Goal: Check status: Check status

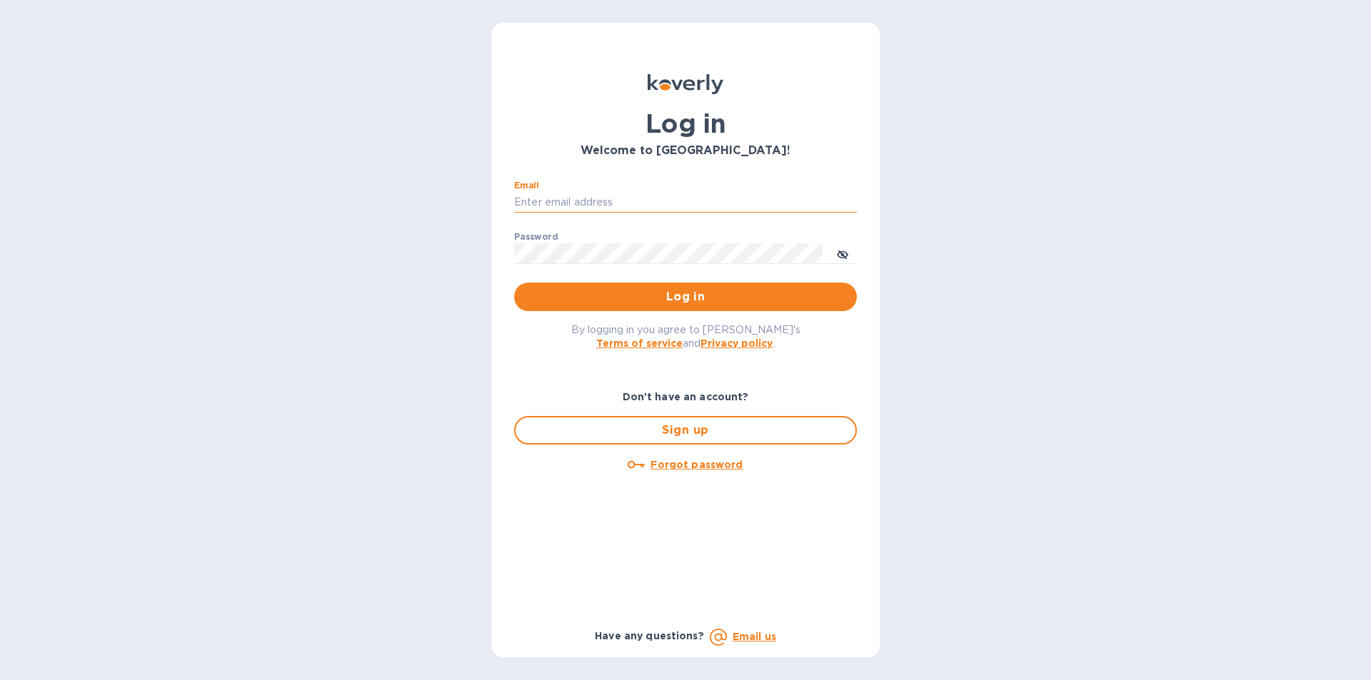
click at [579, 208] on input "Email" at bounding box center [685, 202] width 343 height 21
type input "lilianai@vianderfoods.com"
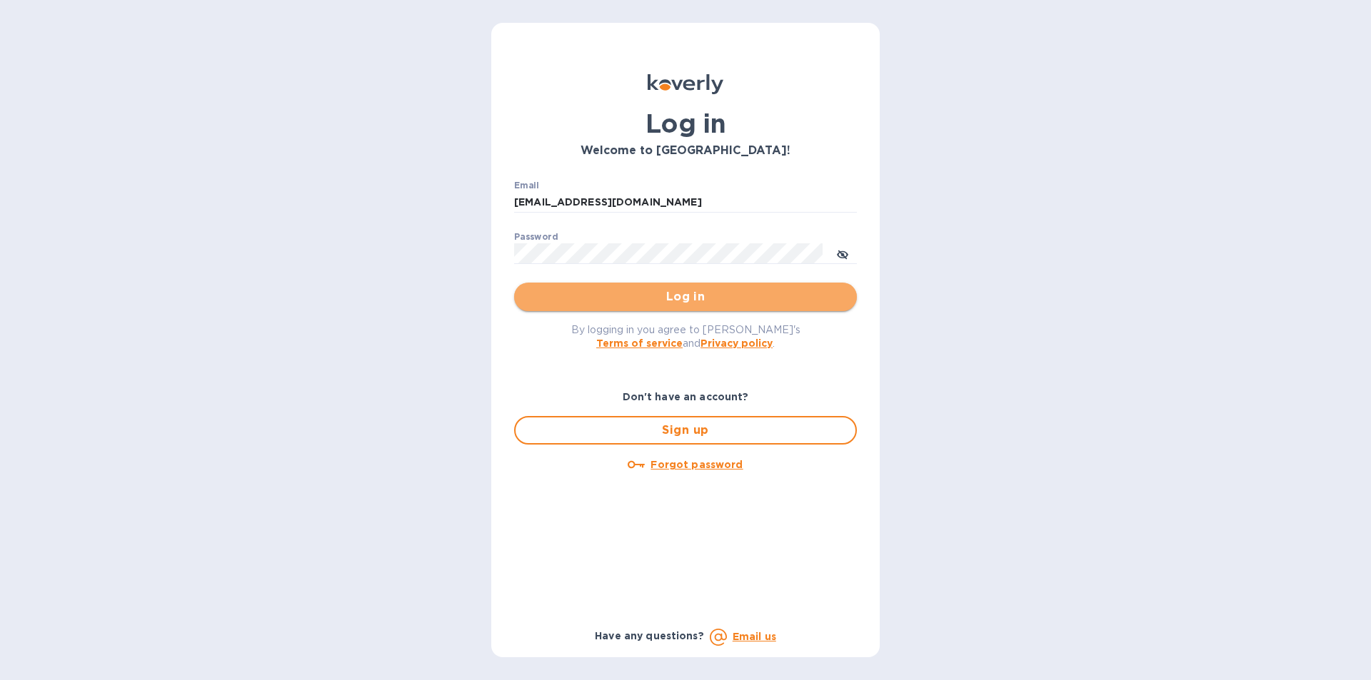
click at [682, 301] on span "Log in" at bounding box center [685, 296] width 320 height 17
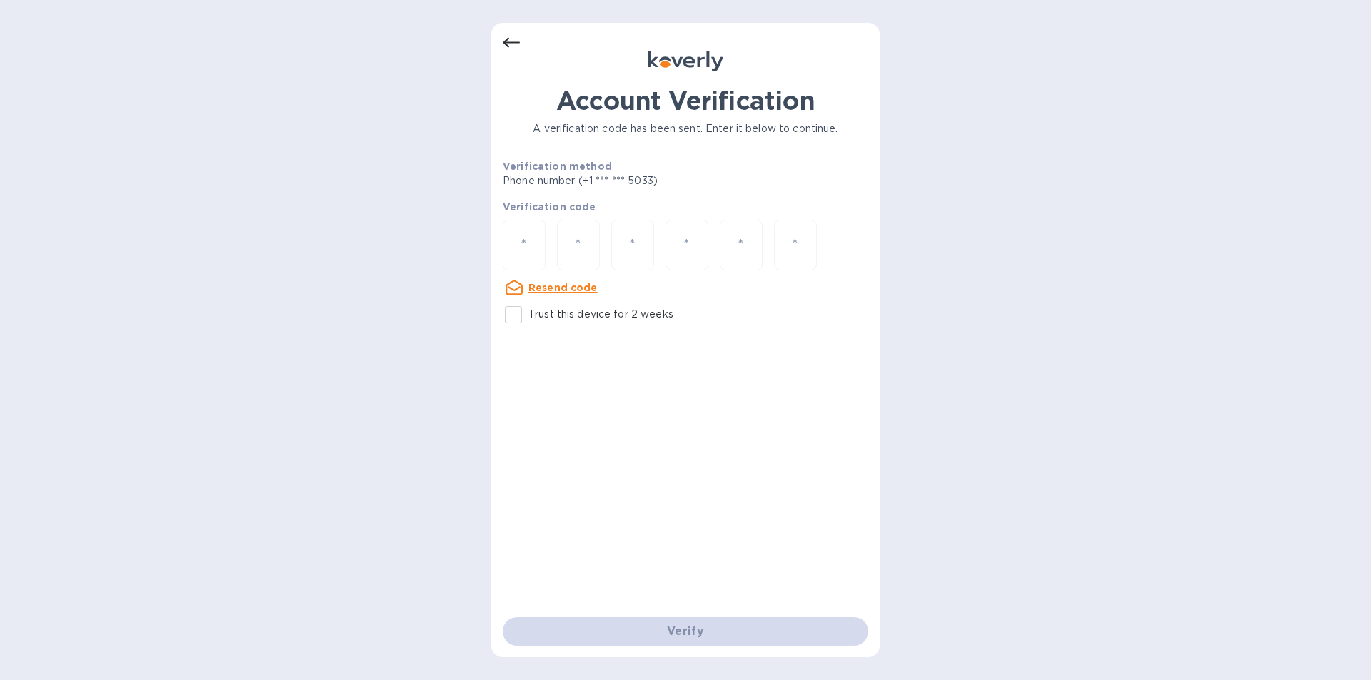
click at [516, 254] on input "number" at bounding box center [524, 245] width 19 height 26
type input "4"
type input "1"
type input "3"
type input "6"
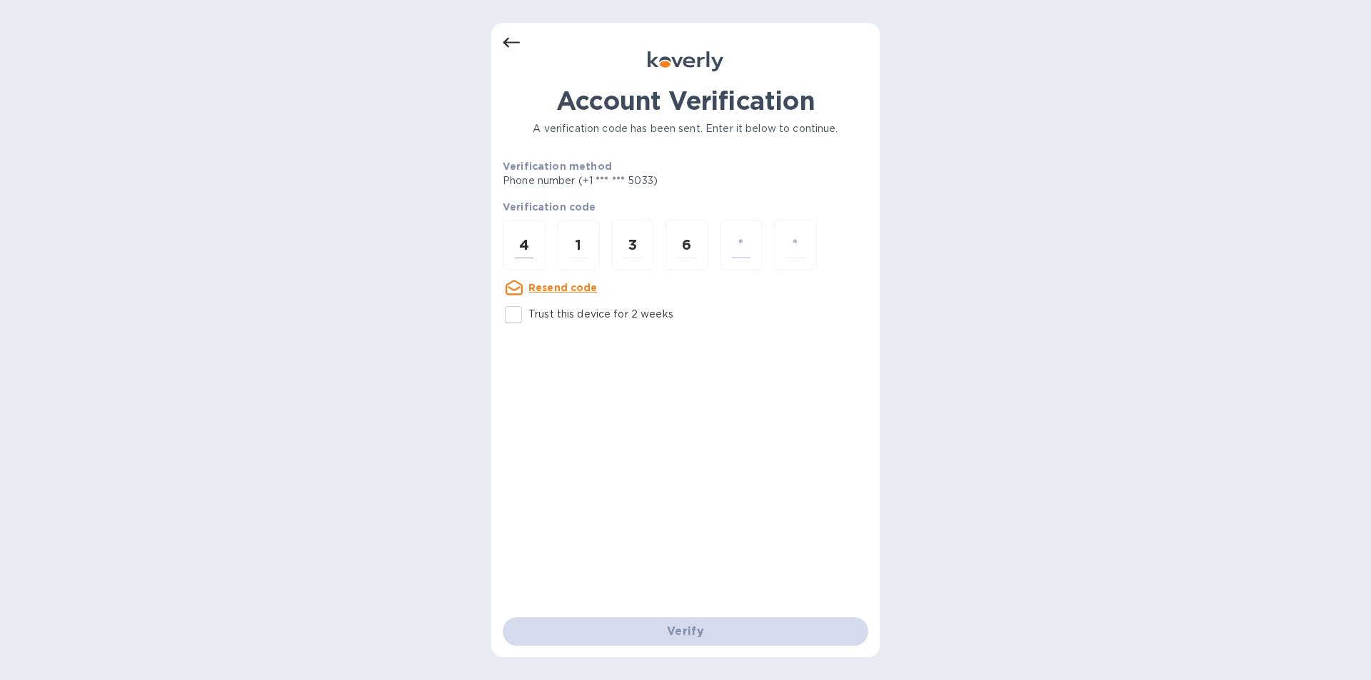
type input "5"
type input "3"
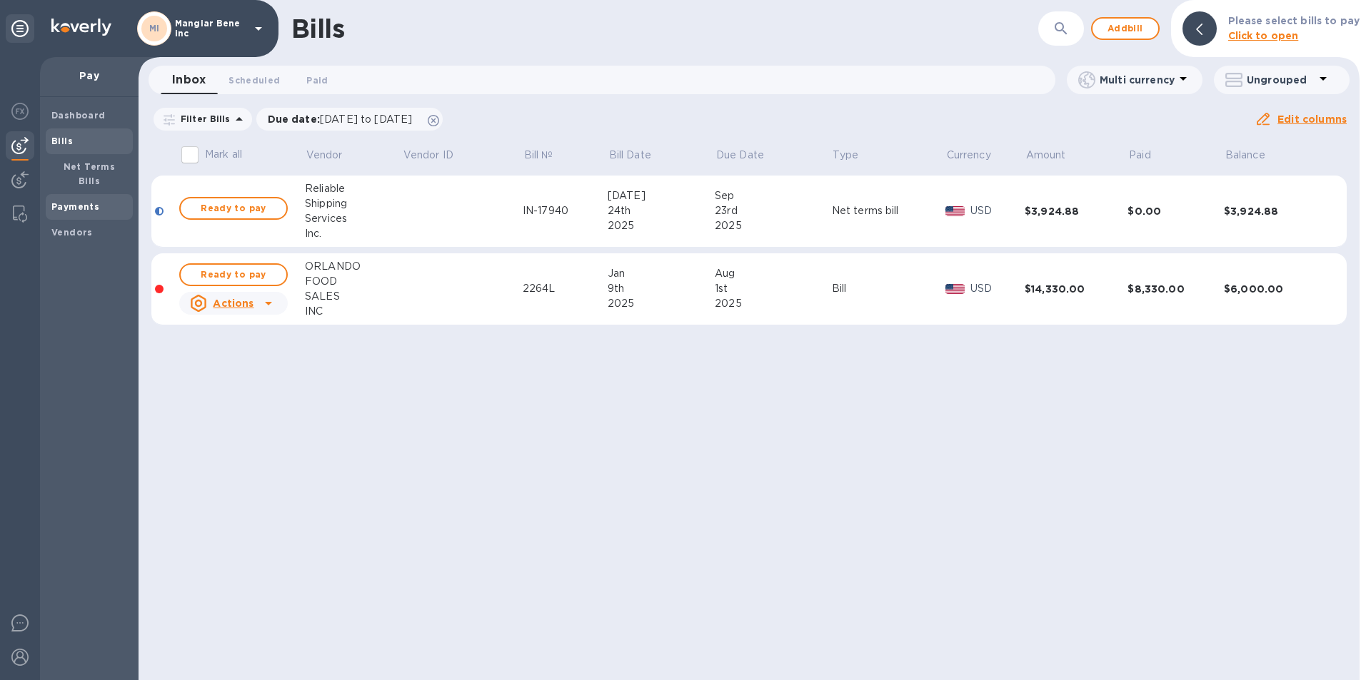
click at [89, 201] on b "Payments" at bounding box center [75, 206] width 48 height 11
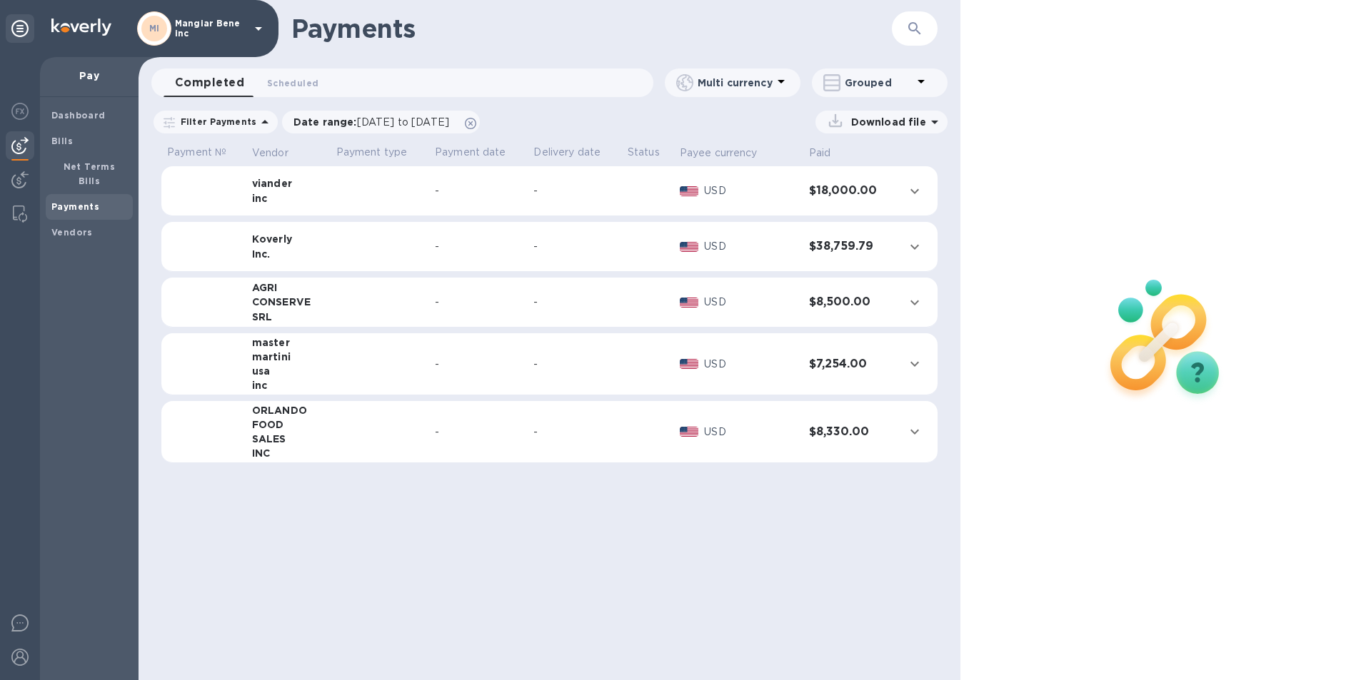
click at [369, 313] on td at bounding box center [380, 303] width 99 height 50
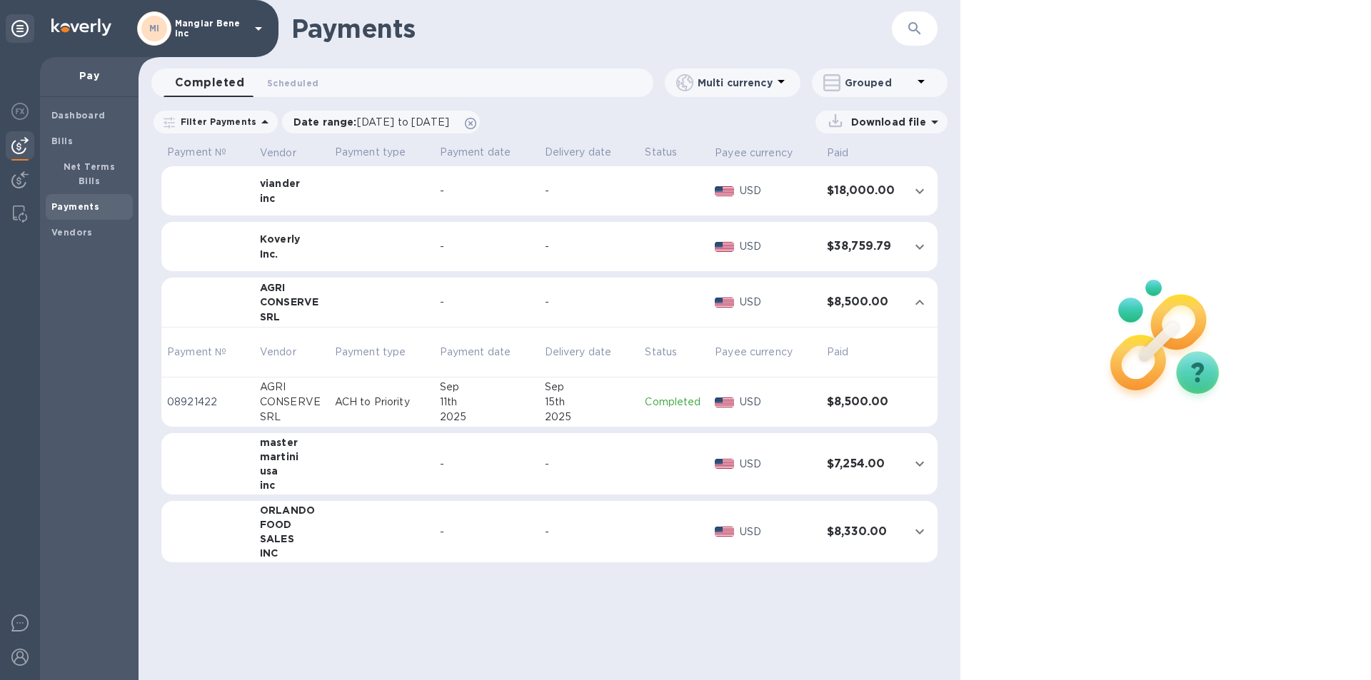
click at [680, 399] on p "Completed" at bounding box center [674, 402] width 59 height 15
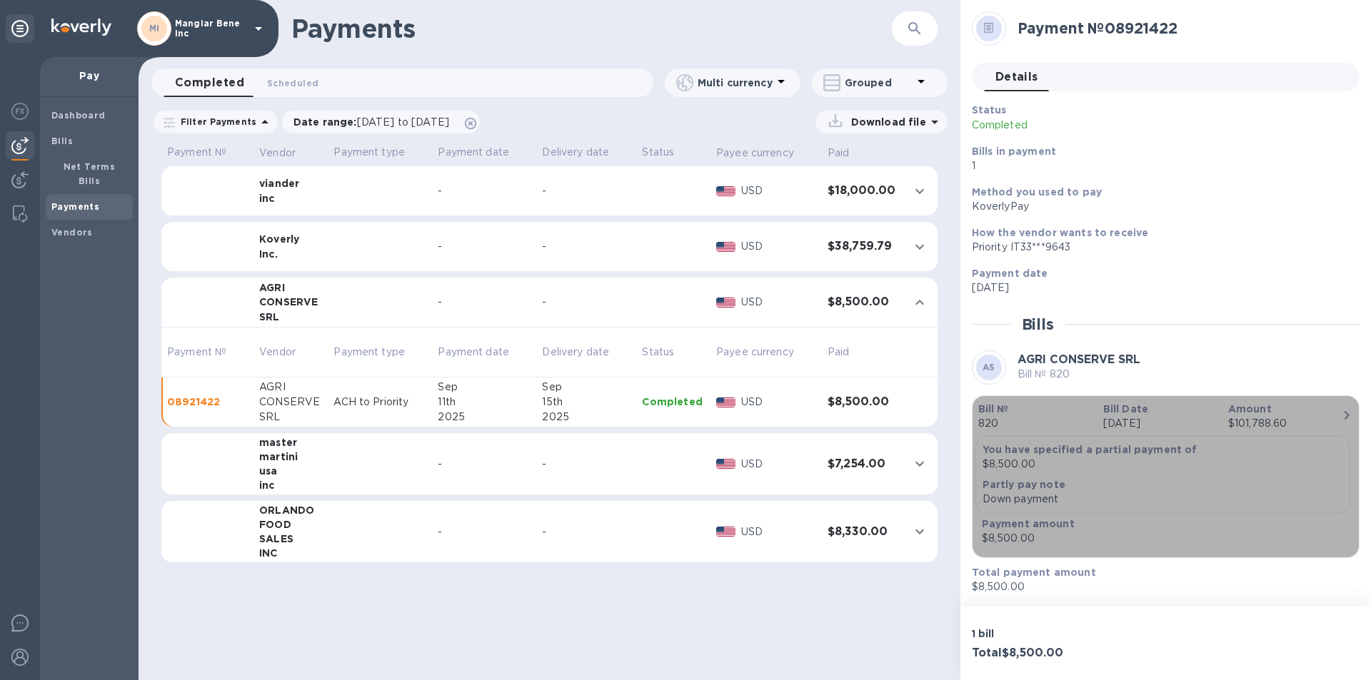
click at [994, 420] on p "820" at bounding box center [1035, 423] width 114 height 15
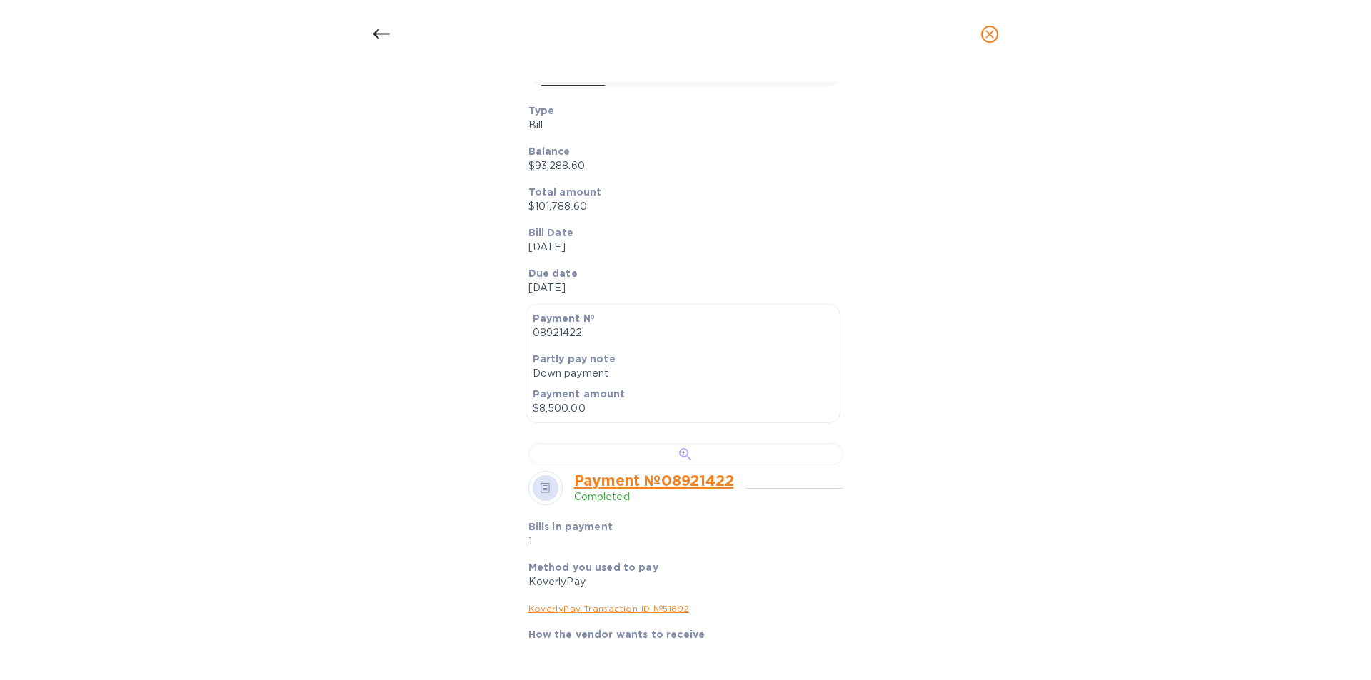
scroll to position [286, 0]
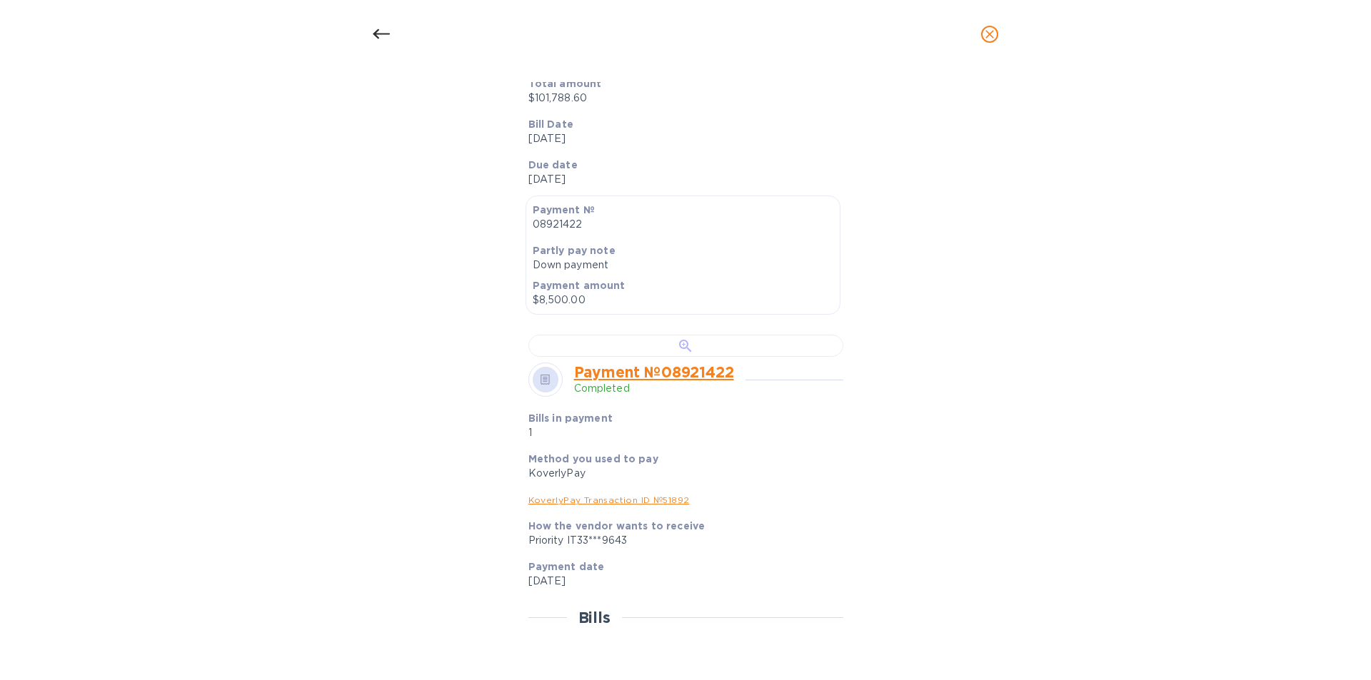
click at [695, 357] on div at bounding box center [685, 346] width 315 height 22
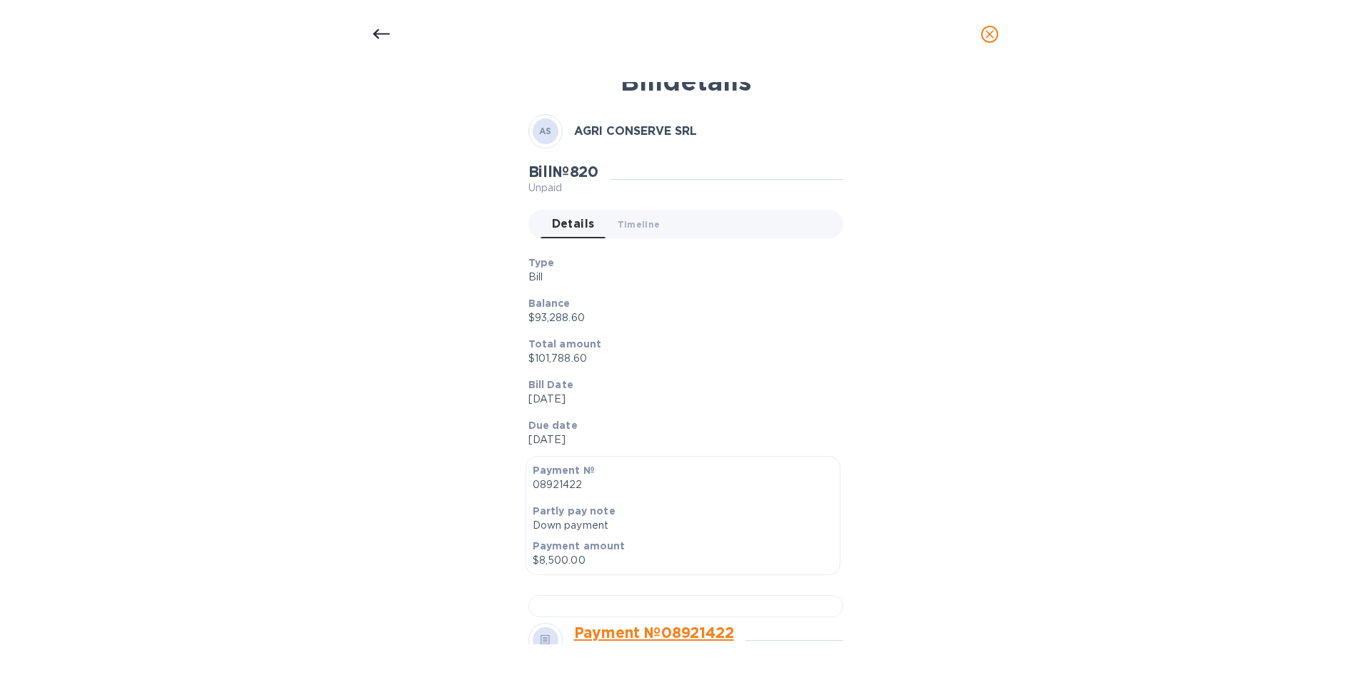
scroll to position [0, 0]
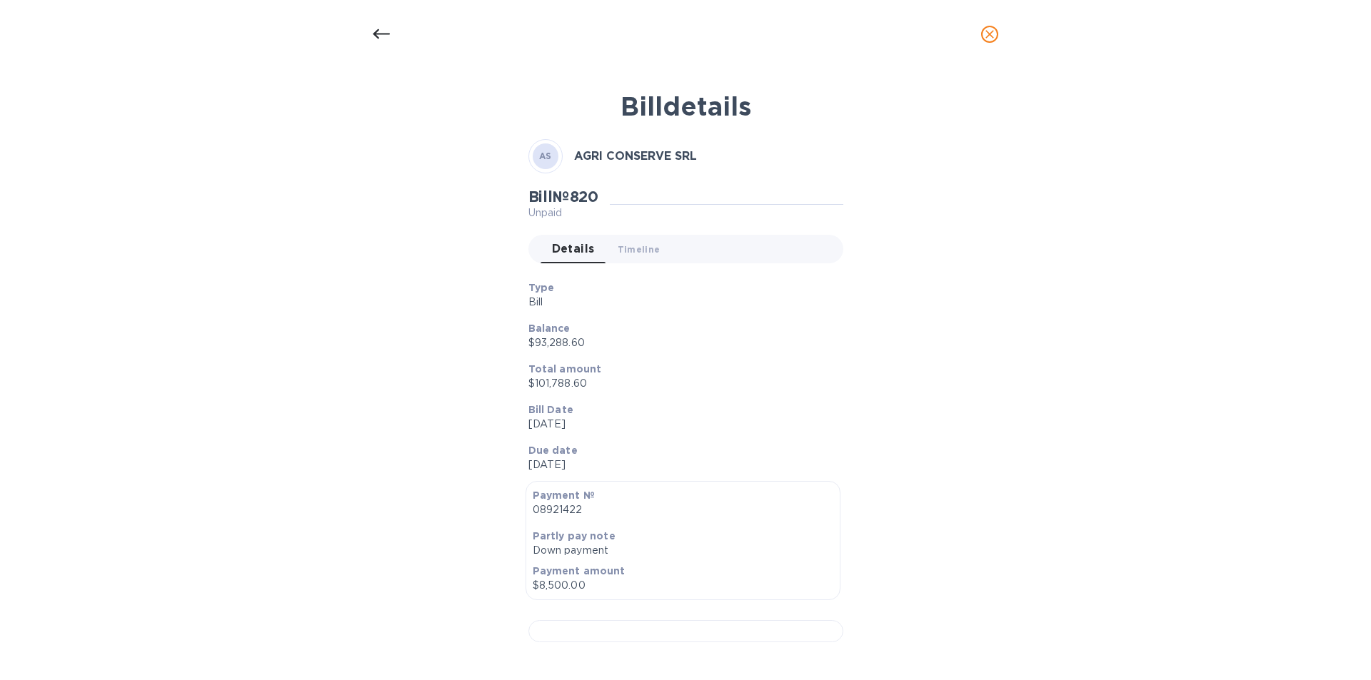
click at [382, 36] on icon at bounding box center [381, 34] width 17 height 17
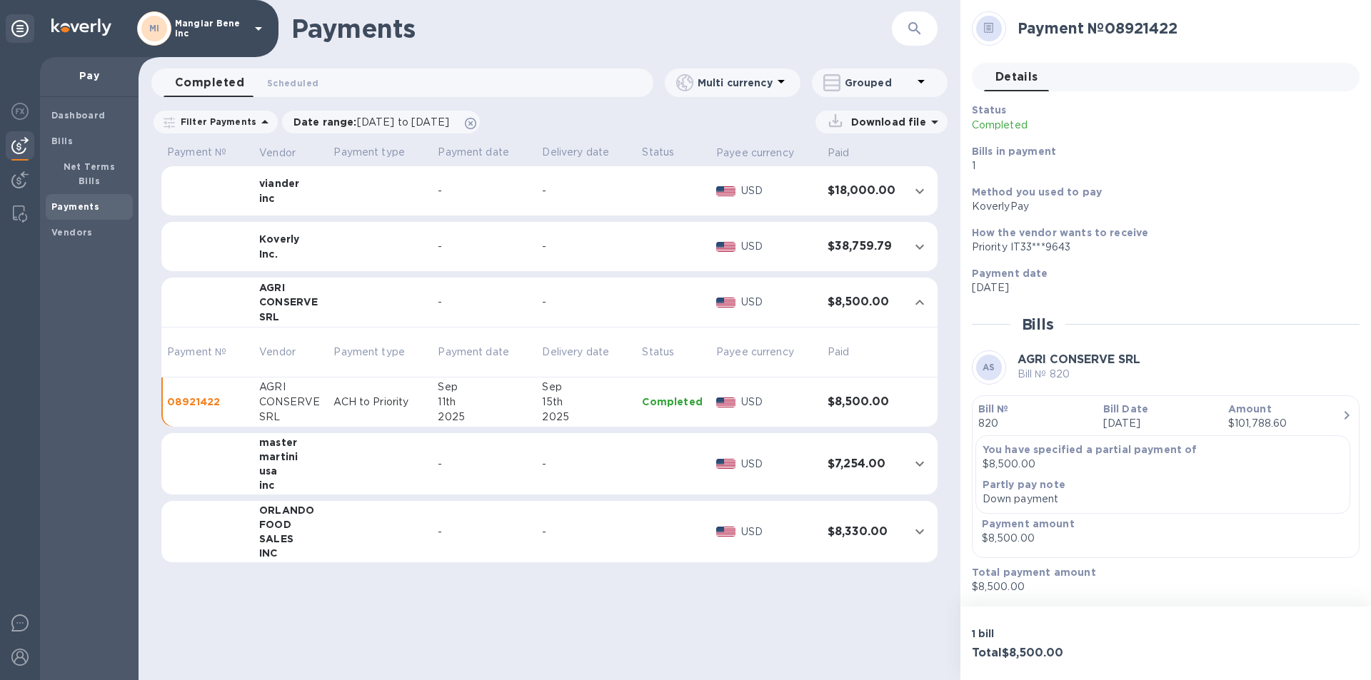
click at [260, 30] on icon at bounding box center [258, 28] width 17 height 17
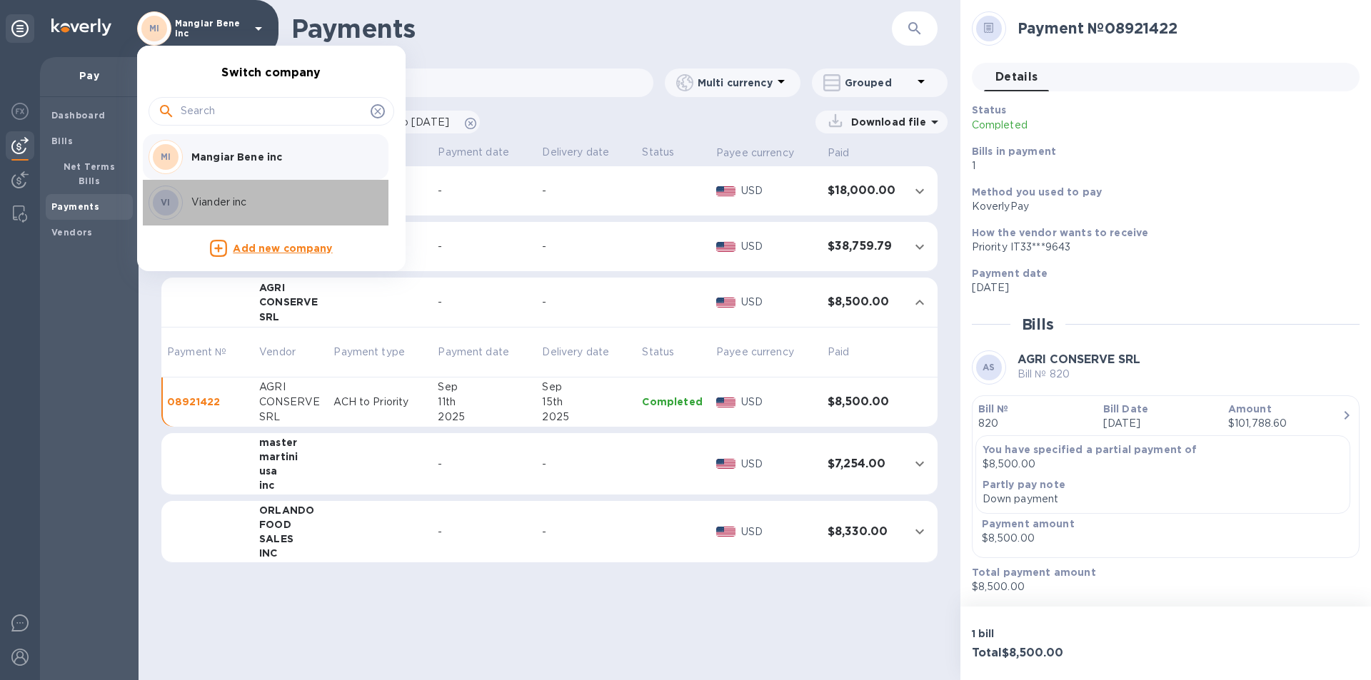
click at [231, 202] on p "Viander inc" at bounding box center [281, 202] width 180 height 15
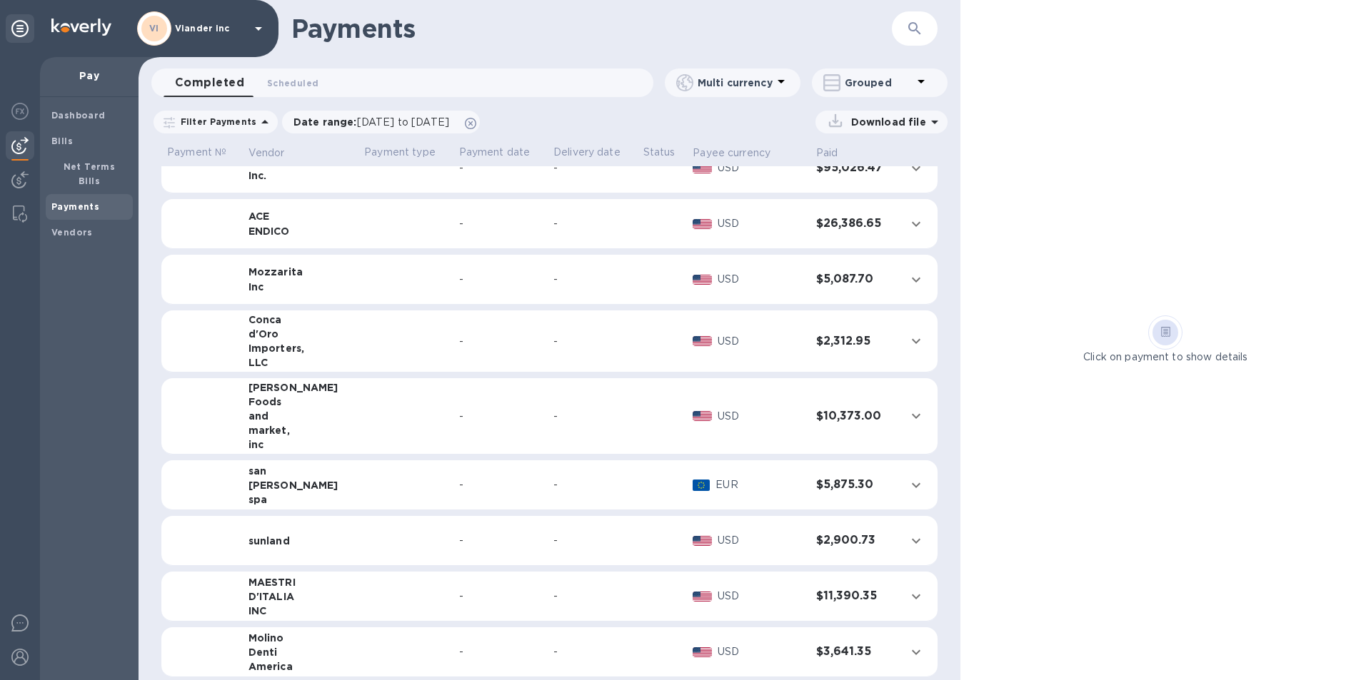
scroll to position [89, 0]
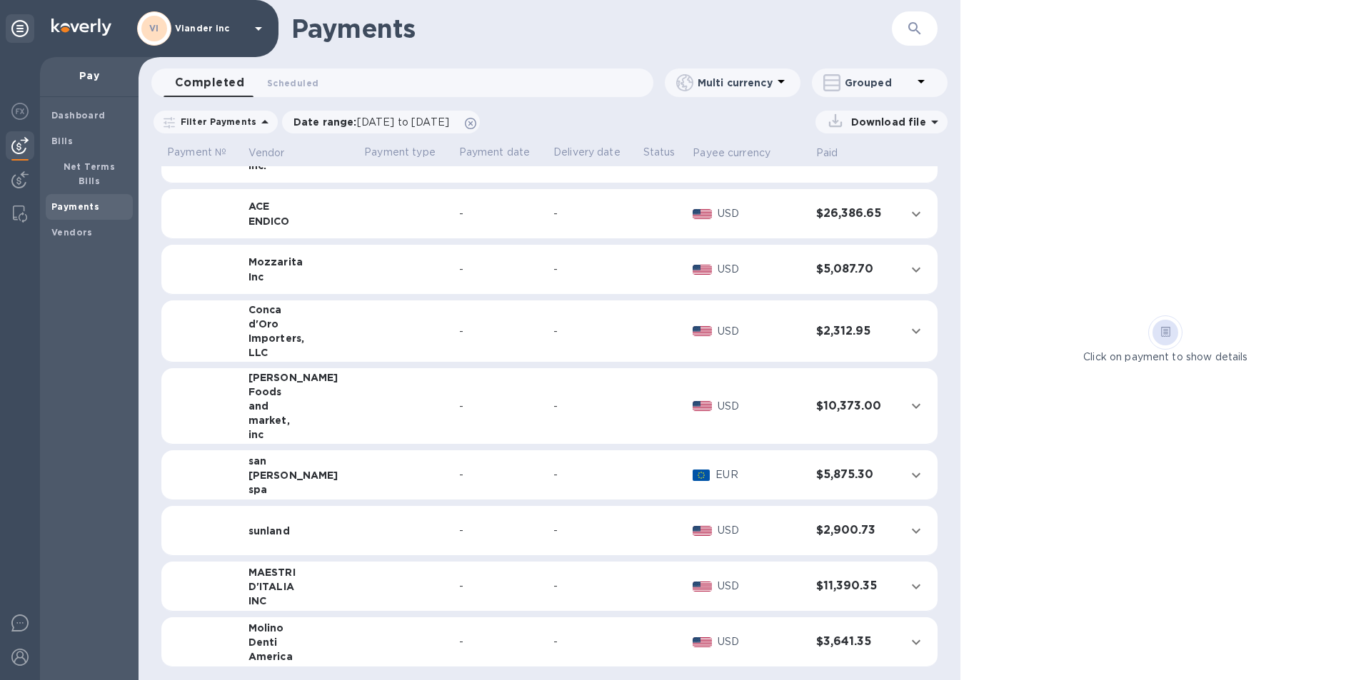
click at [398, 579] on td at bounding box center [405, 587] width 94 height 50
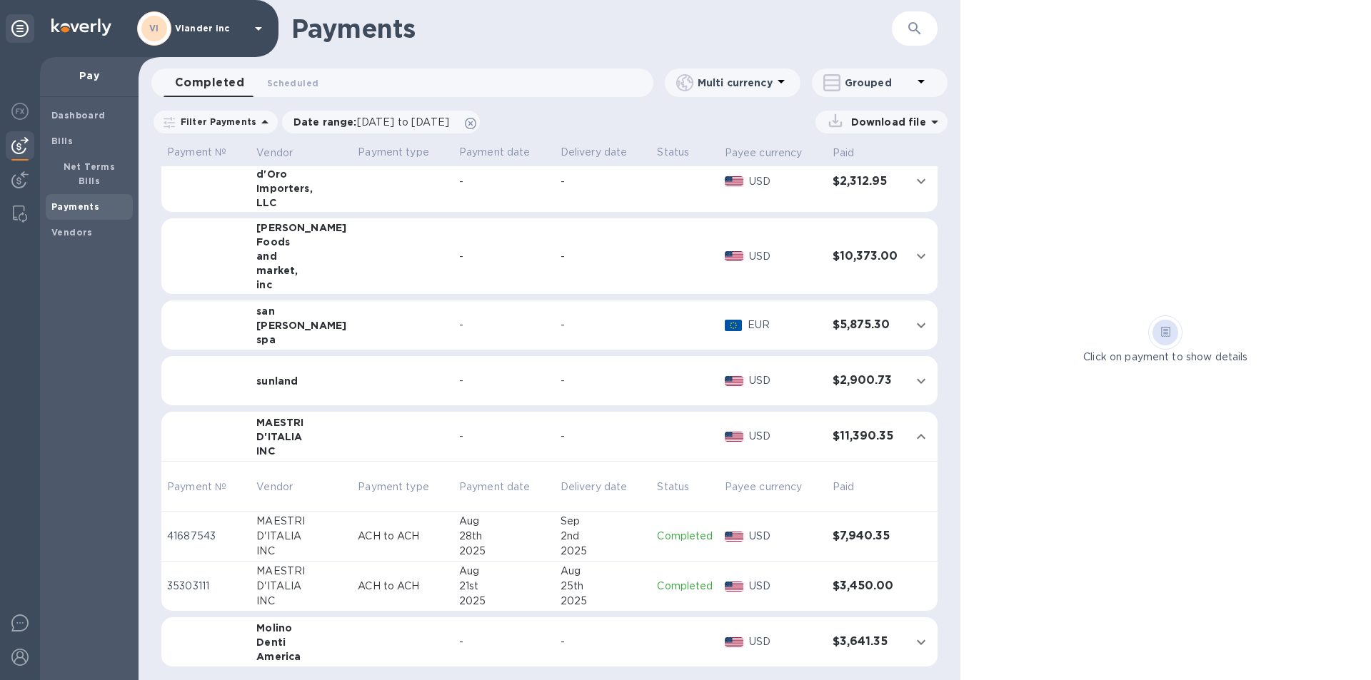
scroll to position [0, 0]
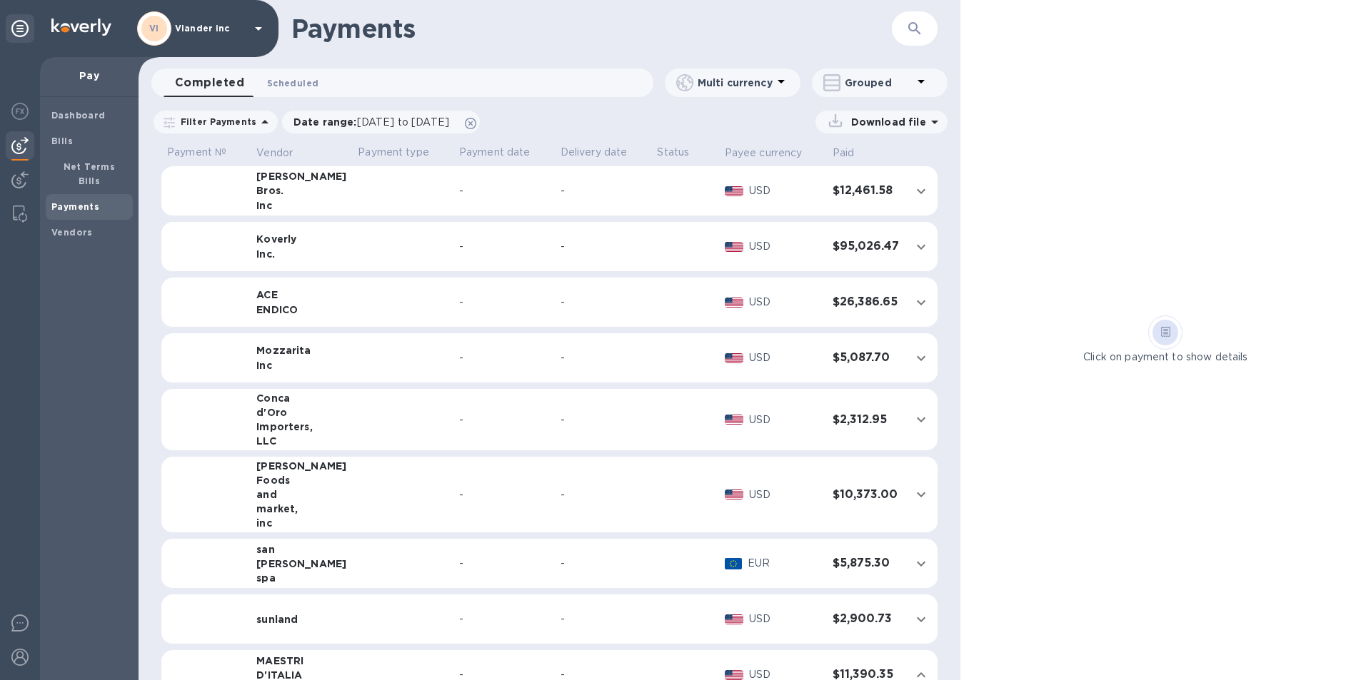
click at [286, 83] on span "Scheduled 0" at bounding box center [292, 83] width 51 height 15
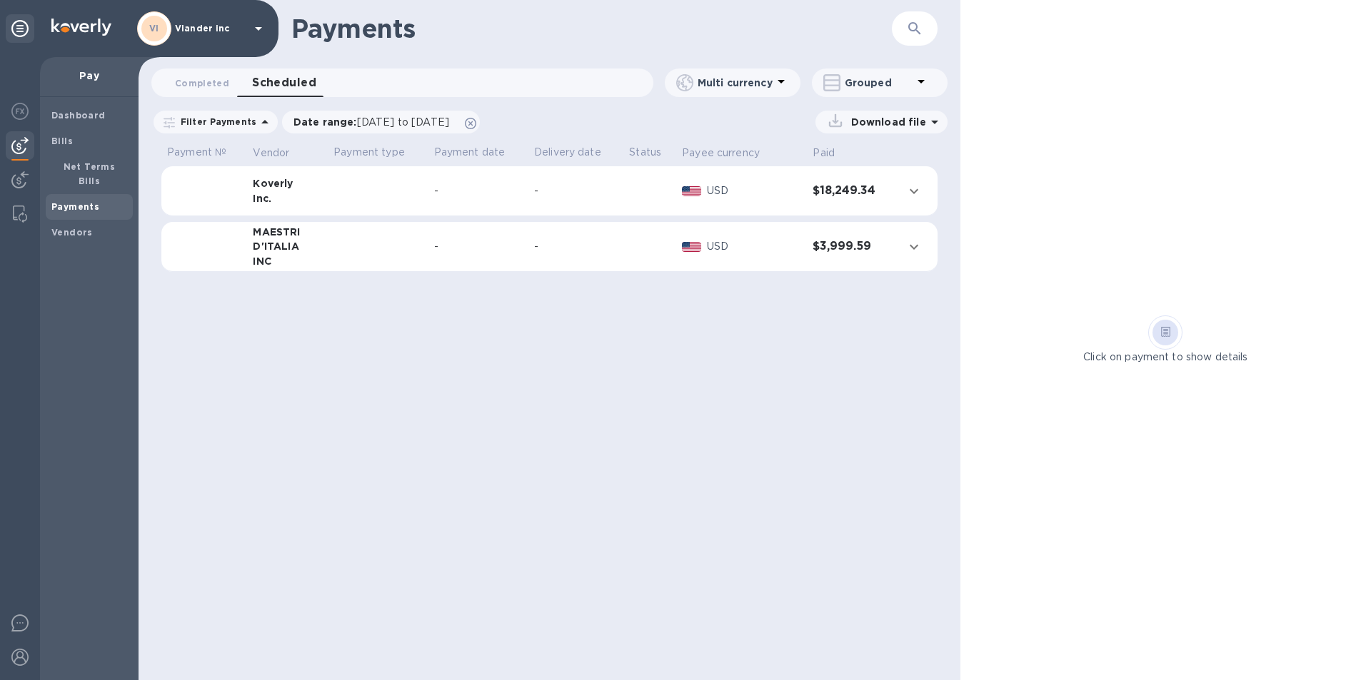
click at [581, 255] on td "-" at bounding box center [575, 247] width 95 height 50
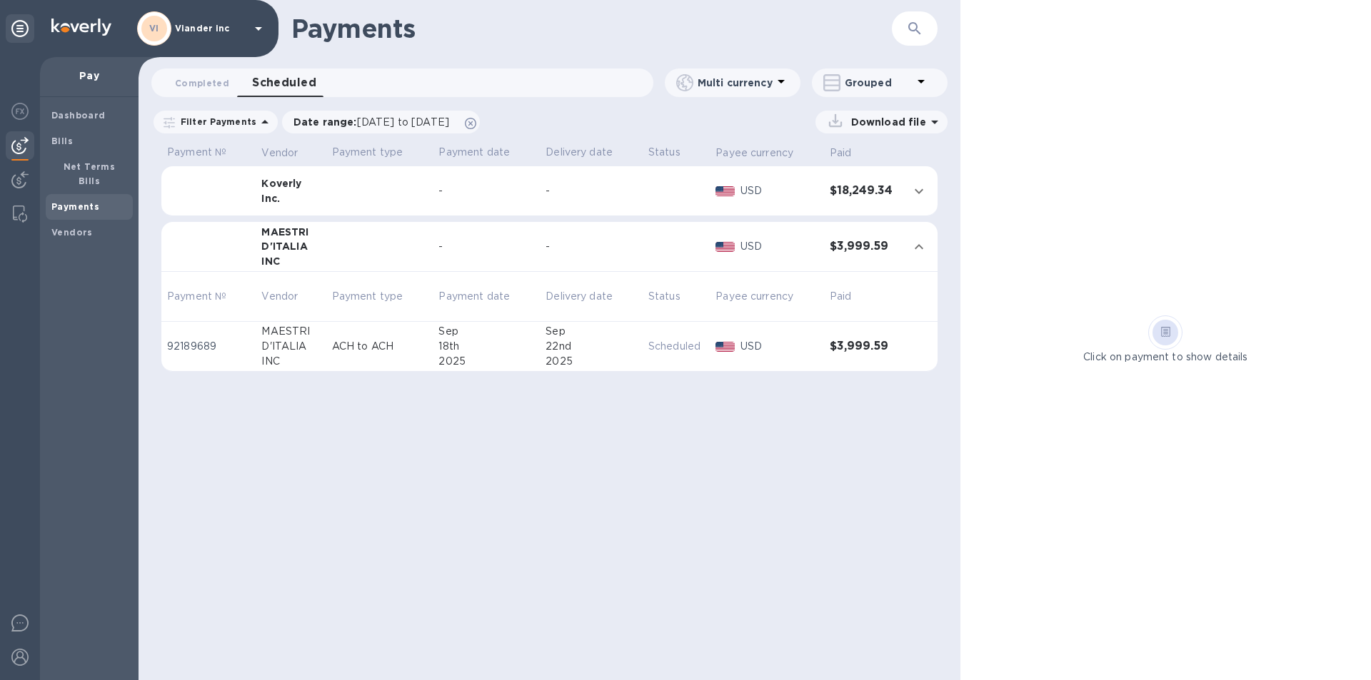
click at [576, 191] on div "-" at bounding box center [590, 190] width 91 height 15
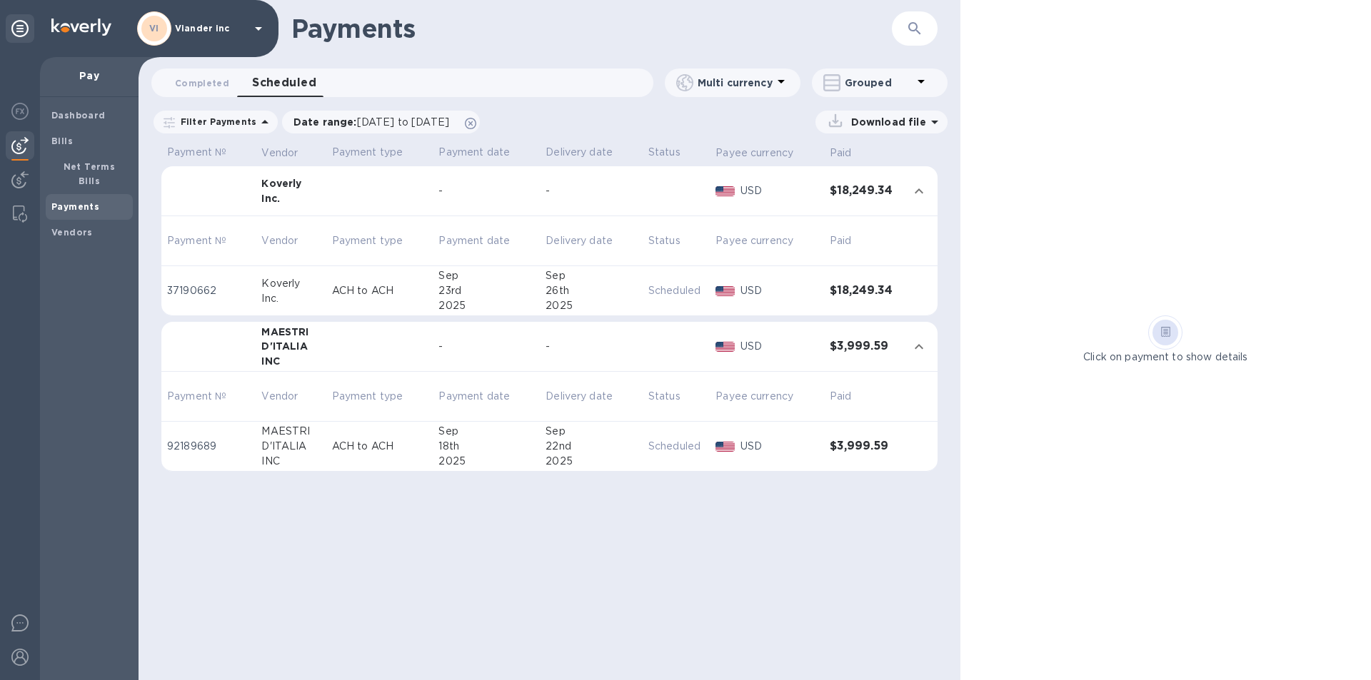
click at [94, 201] on b "Payments" at bounding box center [75, 206] width 48 height 11
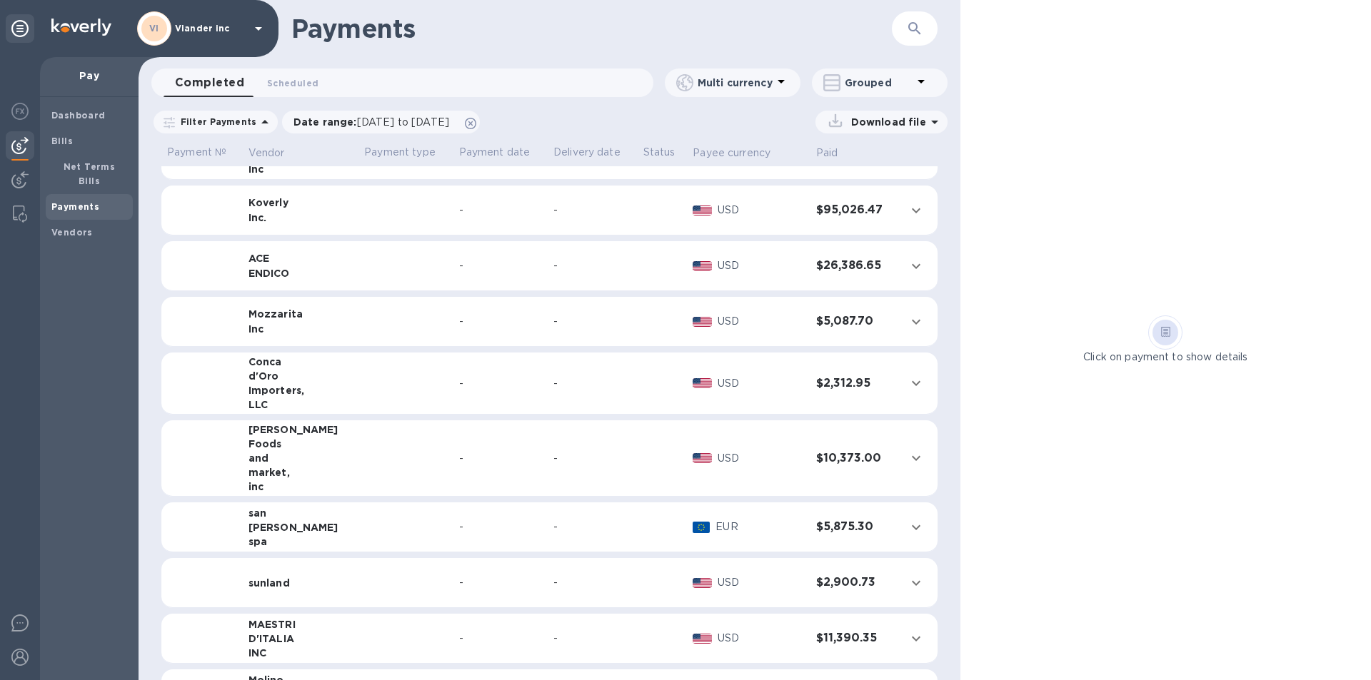
scroll to position [89, 0]
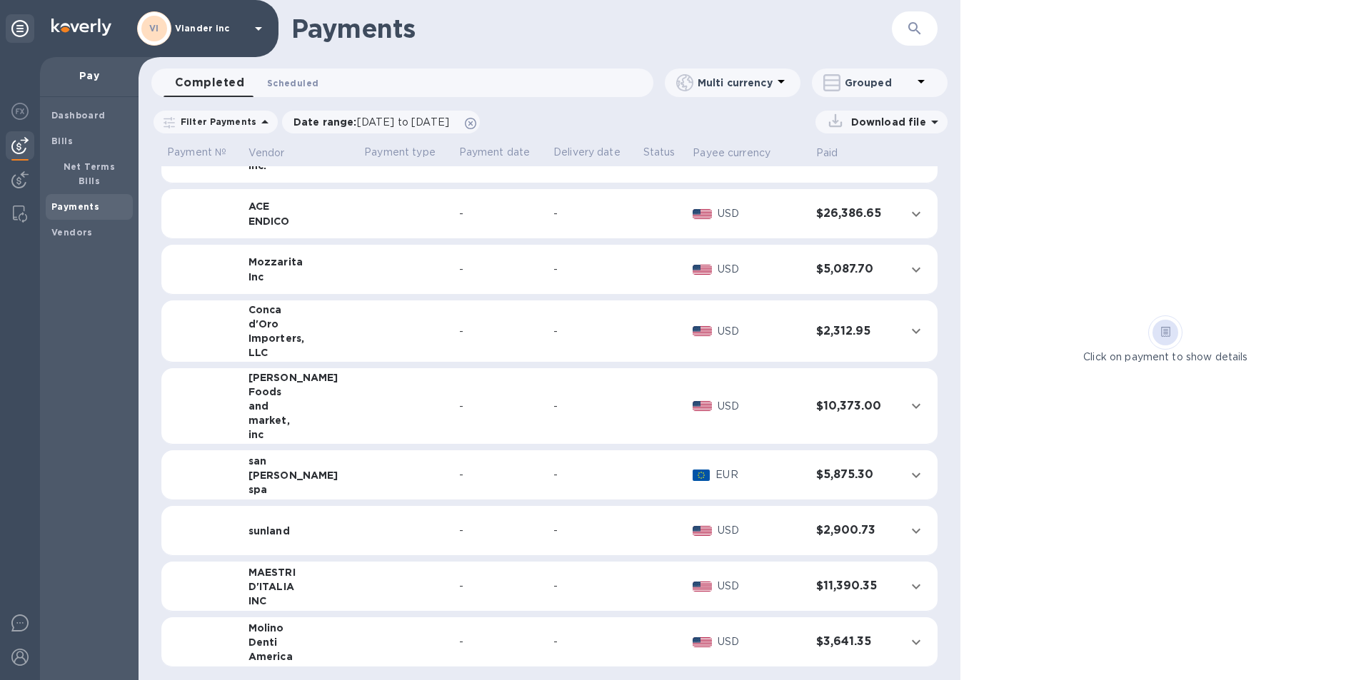
click at [298, 81] on span "Scheduled 0" at bounding box center [292, 83] width 51 height 15
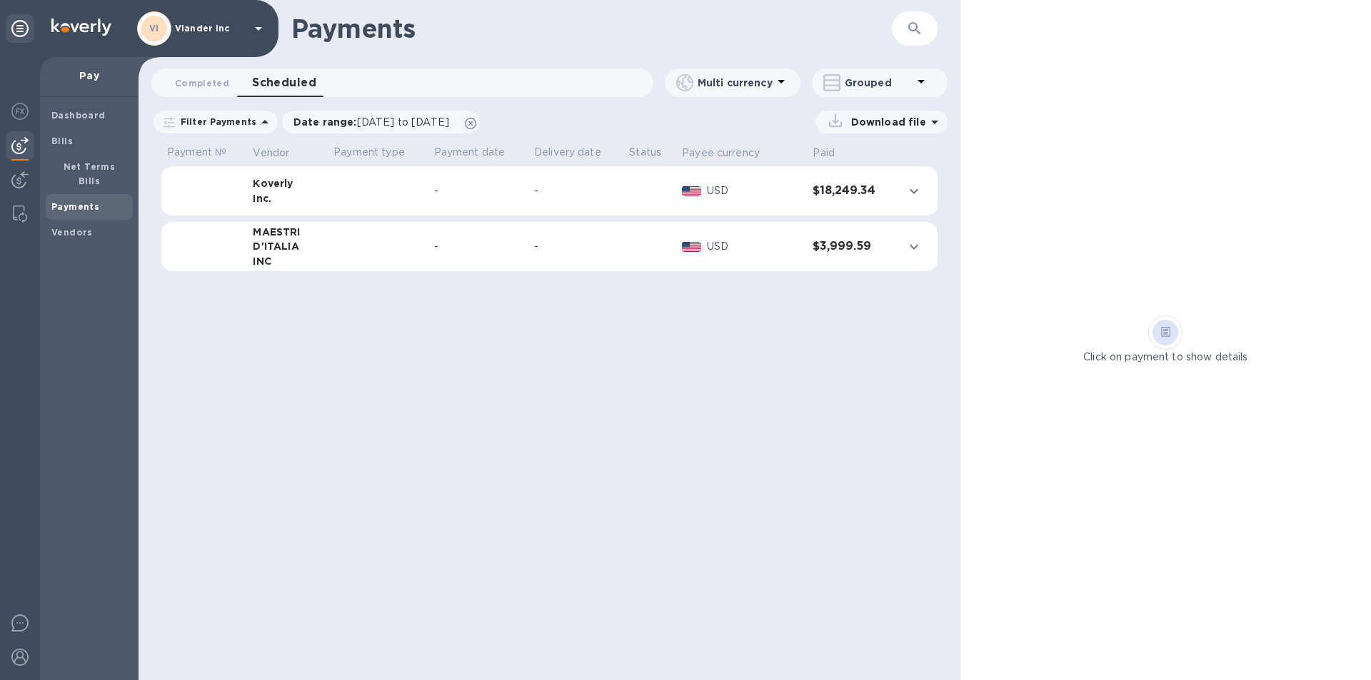
click at [600, 252] on div "-" at bounding box center [576, 246] width 84 height 15
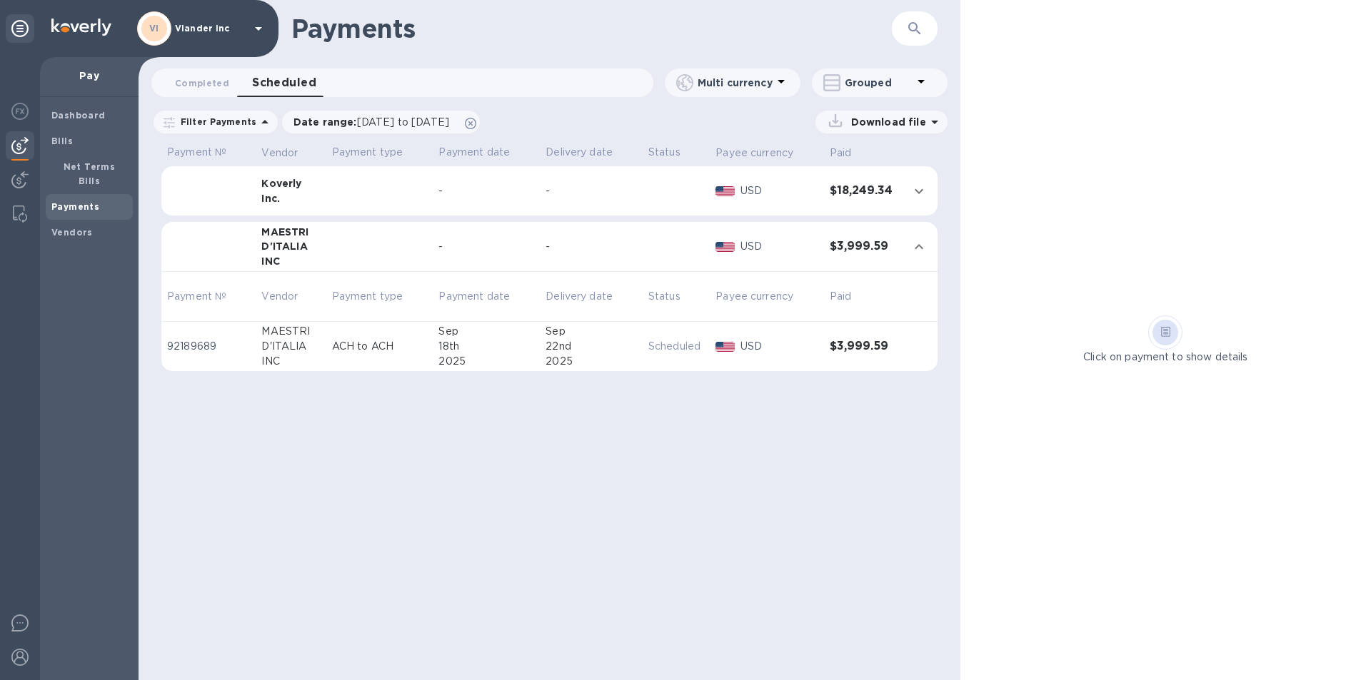
click at [662, 346] on p "Scheduled" at bounding box center [676, 346] width 56 height 15
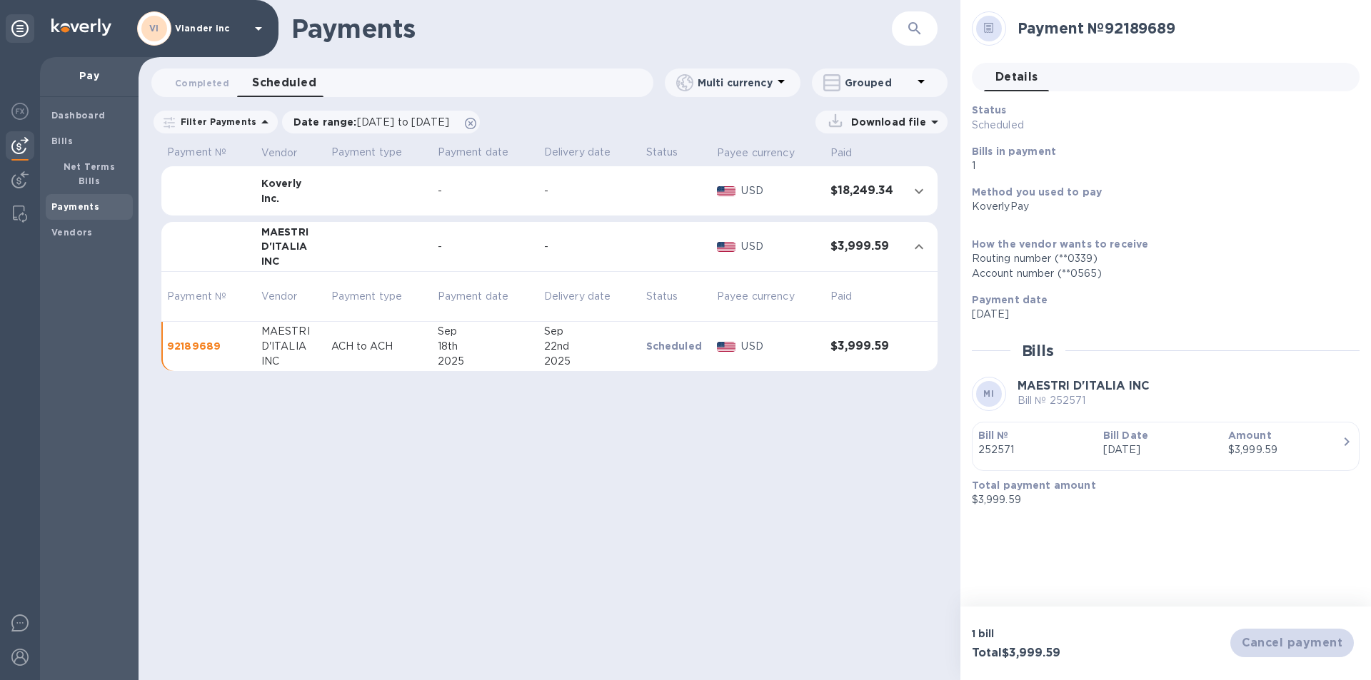
click at [86, 201] on b "Payments" at bounding box center [75, 206] width 48 height 11
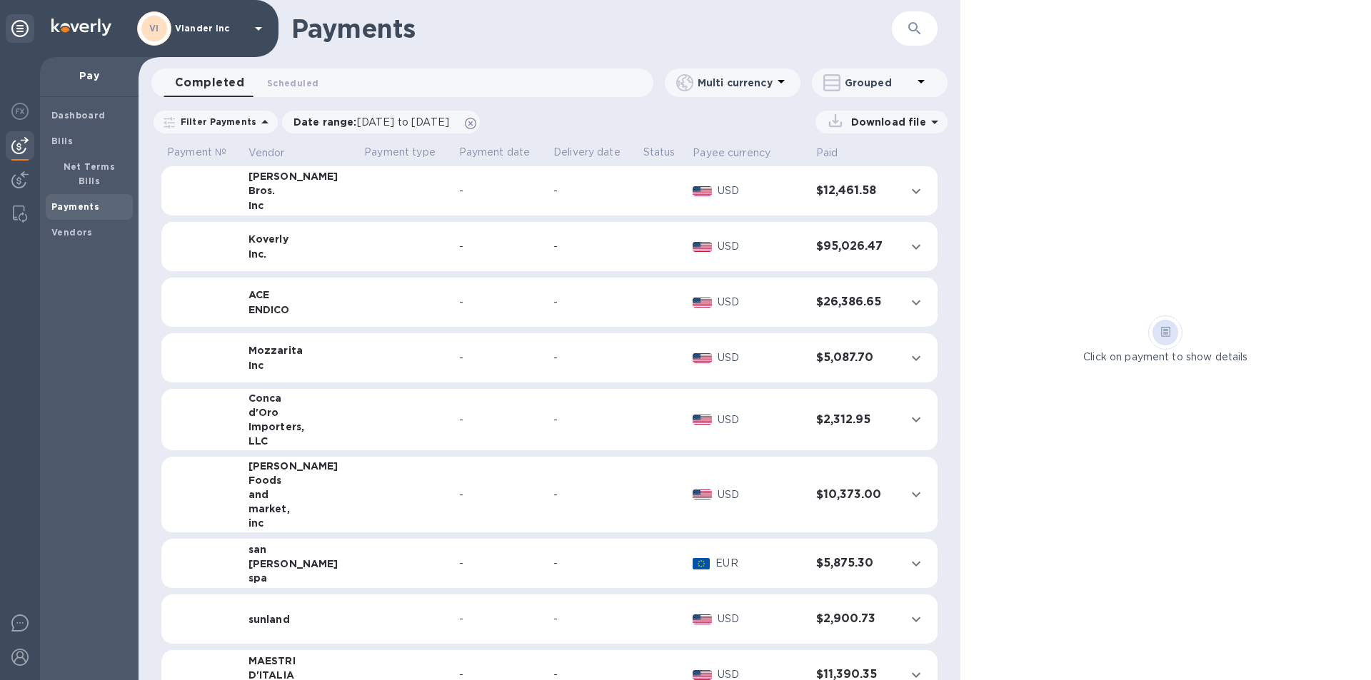
click at [395, 498] on td at bounding box center [405, 495] width 94 height 76
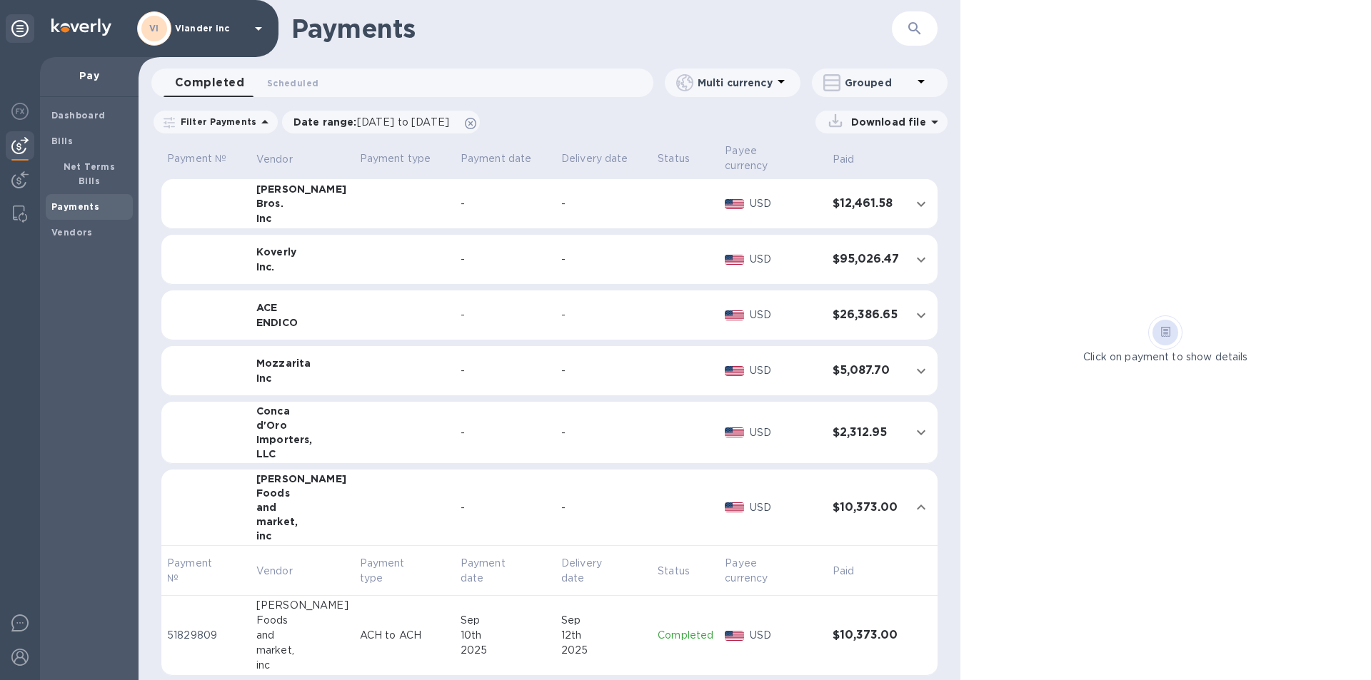
click at [354, 425] on td at bounding box center [404, 433] width 101 height 62
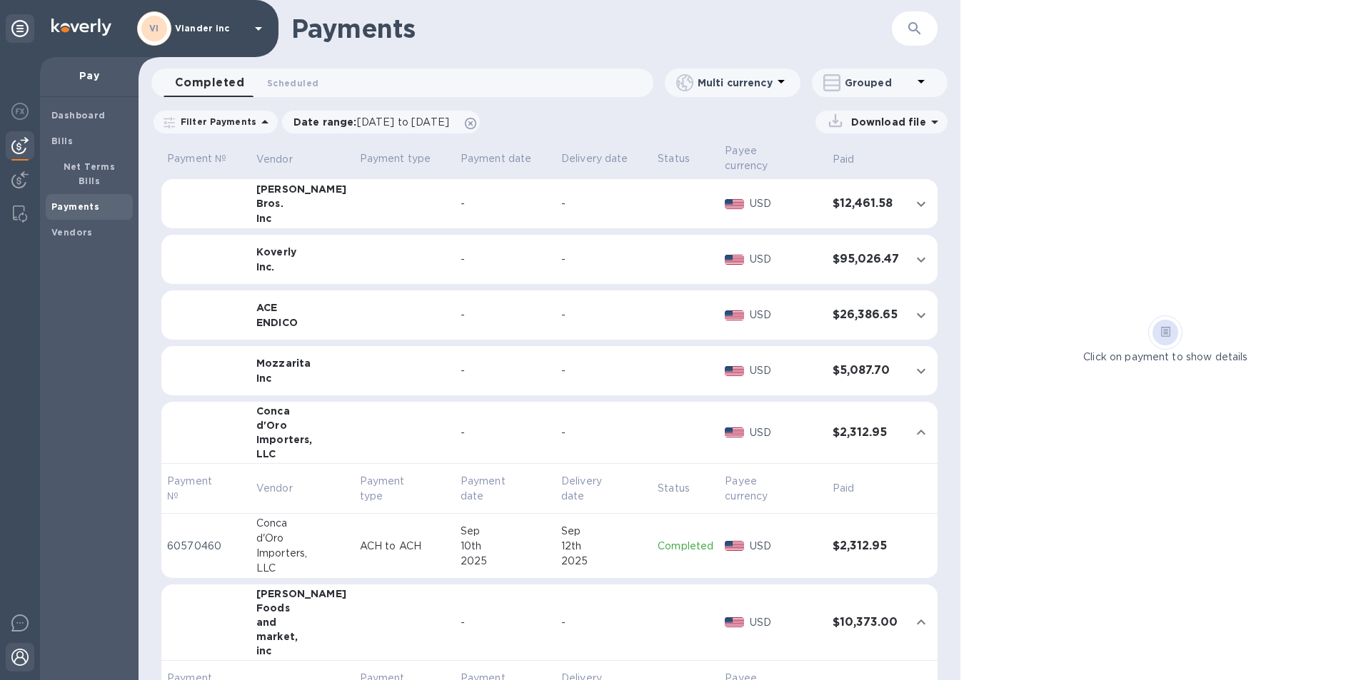
click at [18, 658] on img at bounding box center [19, 657] width 17 height 17
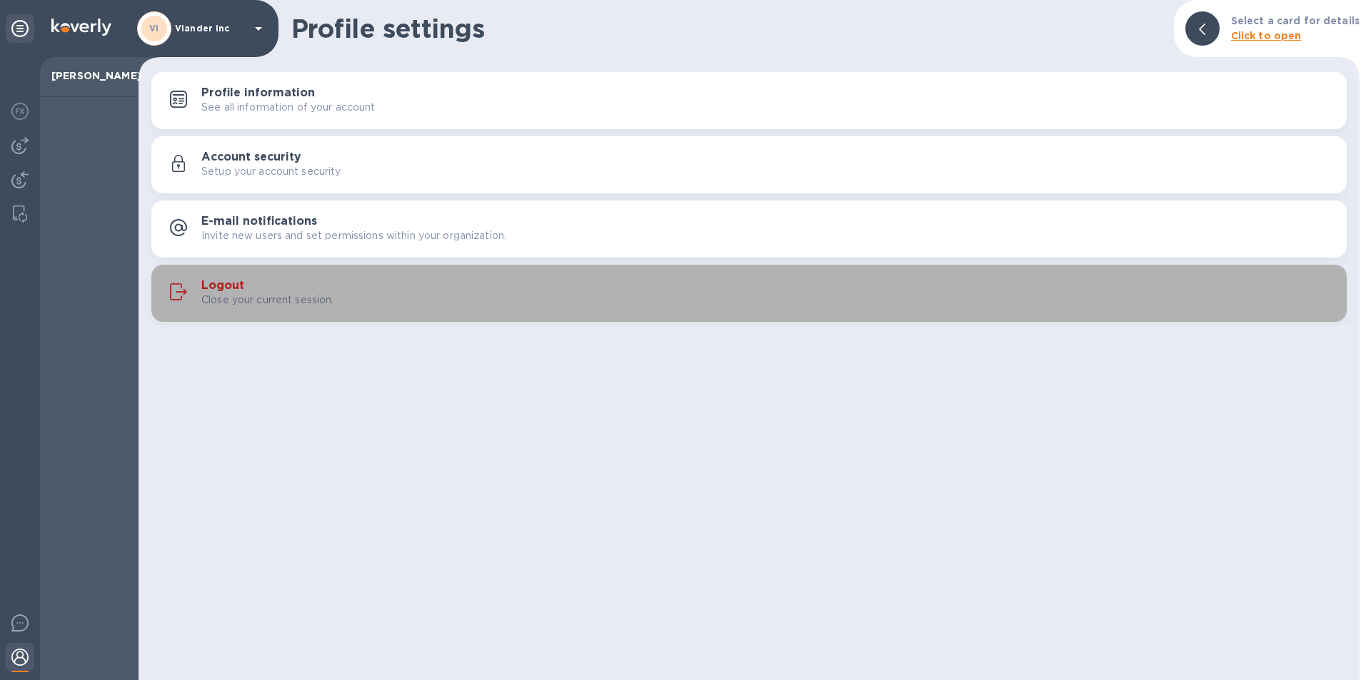
click at [243, 282] on div "Logout Close your current session." at bounding box center [768, 293] width 1134 height 29
